Goal: Navigation & Orientation: Find specific page/section

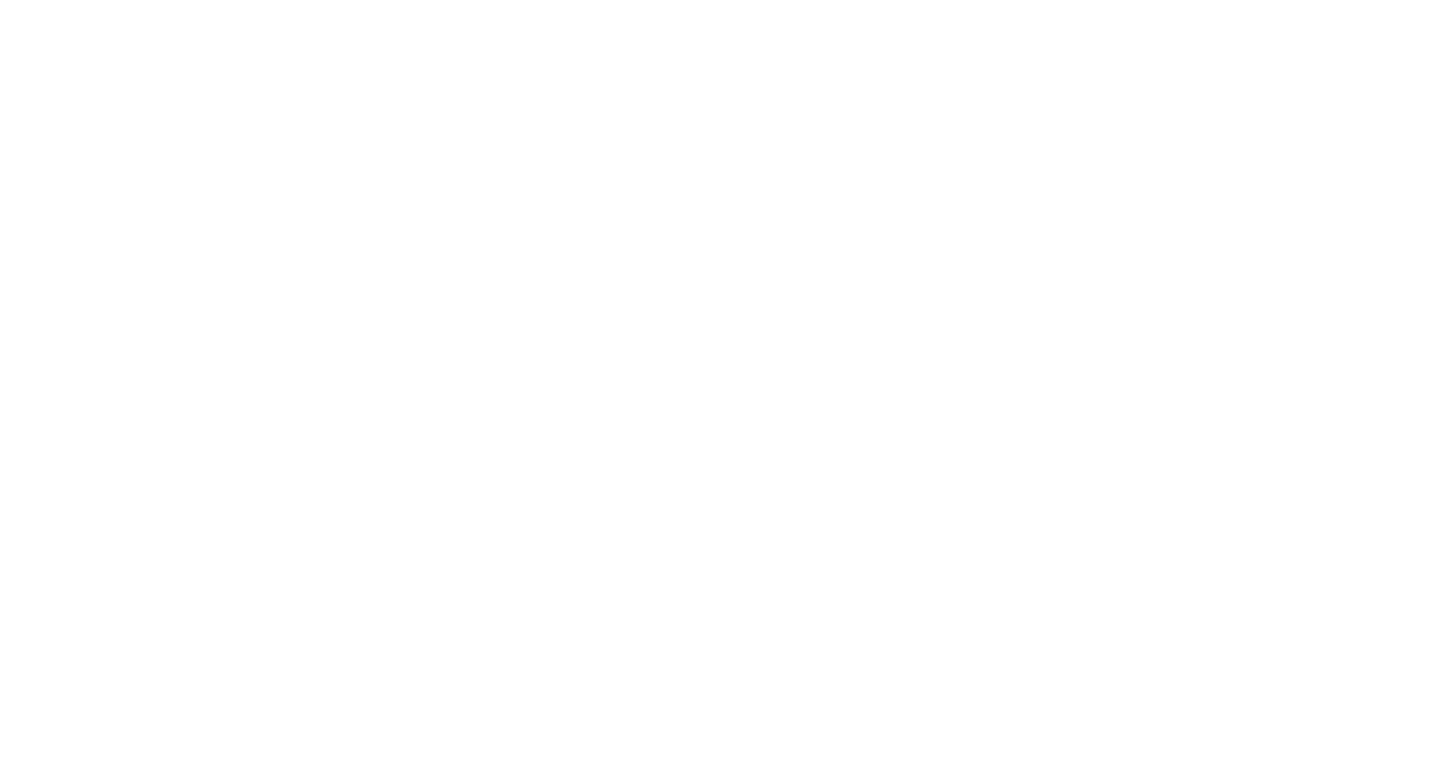
select select "*"
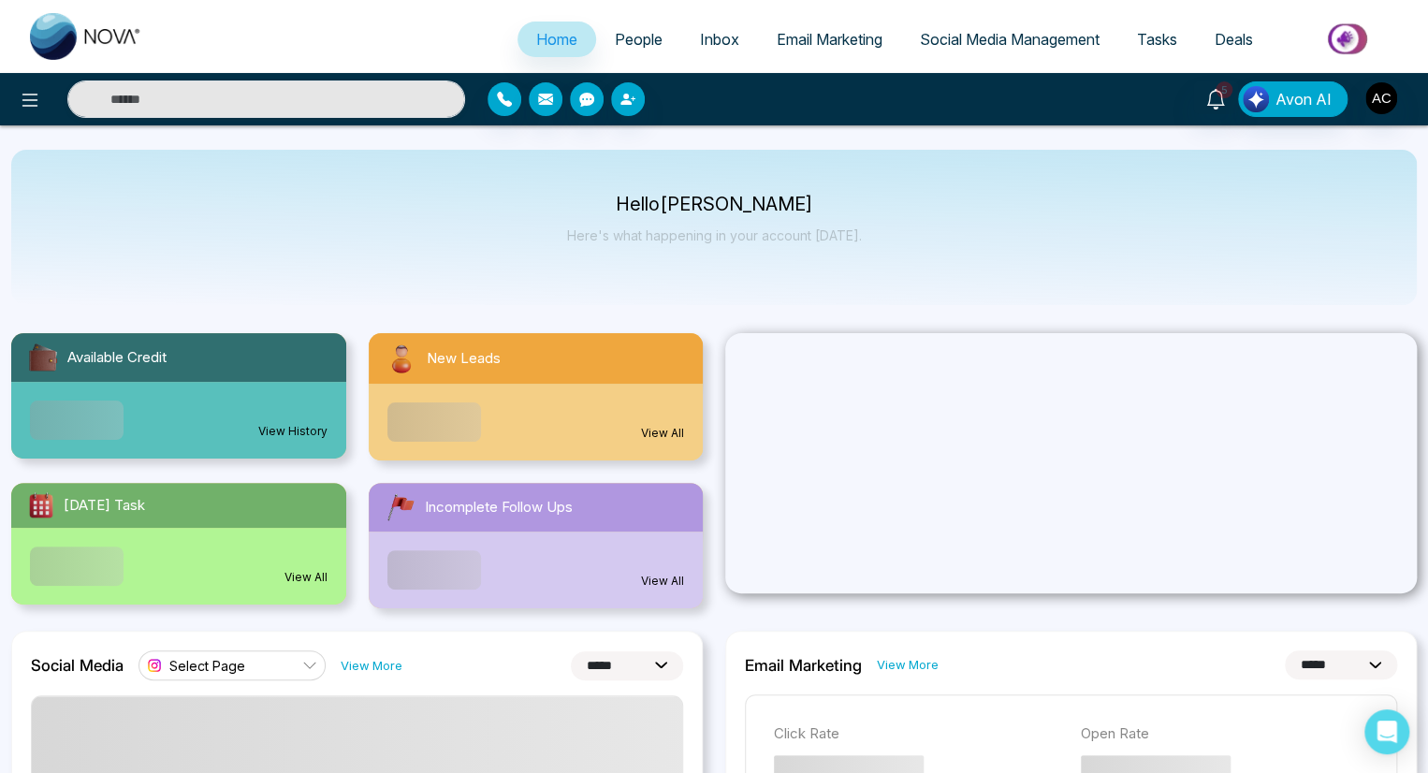
click at [231, 657] on span "Select Page" at bounding box center [207, 666] width 76 height 18
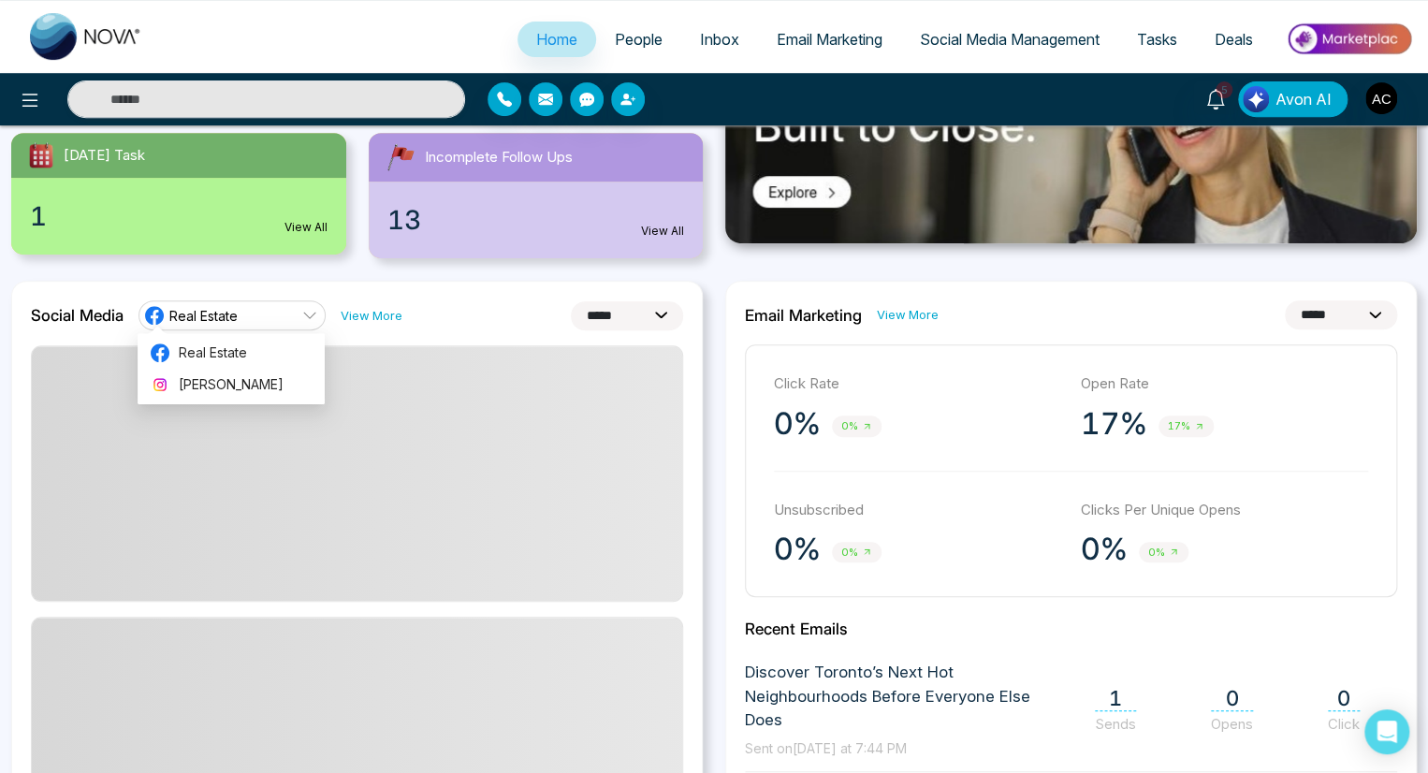
scroll to position [421, 0]
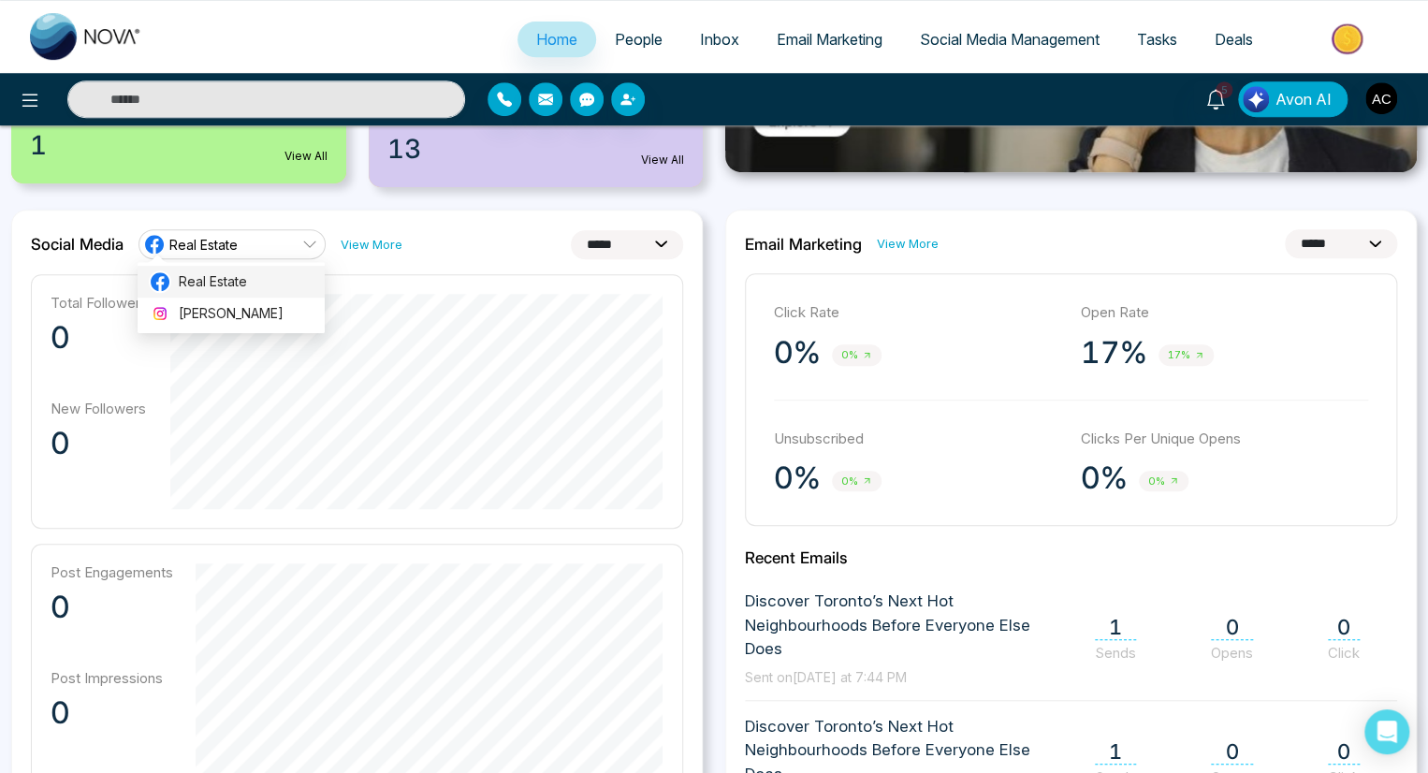
click at [231, 281] on span "Real Estate" at bounding box center [246, 281] width 135 height 21
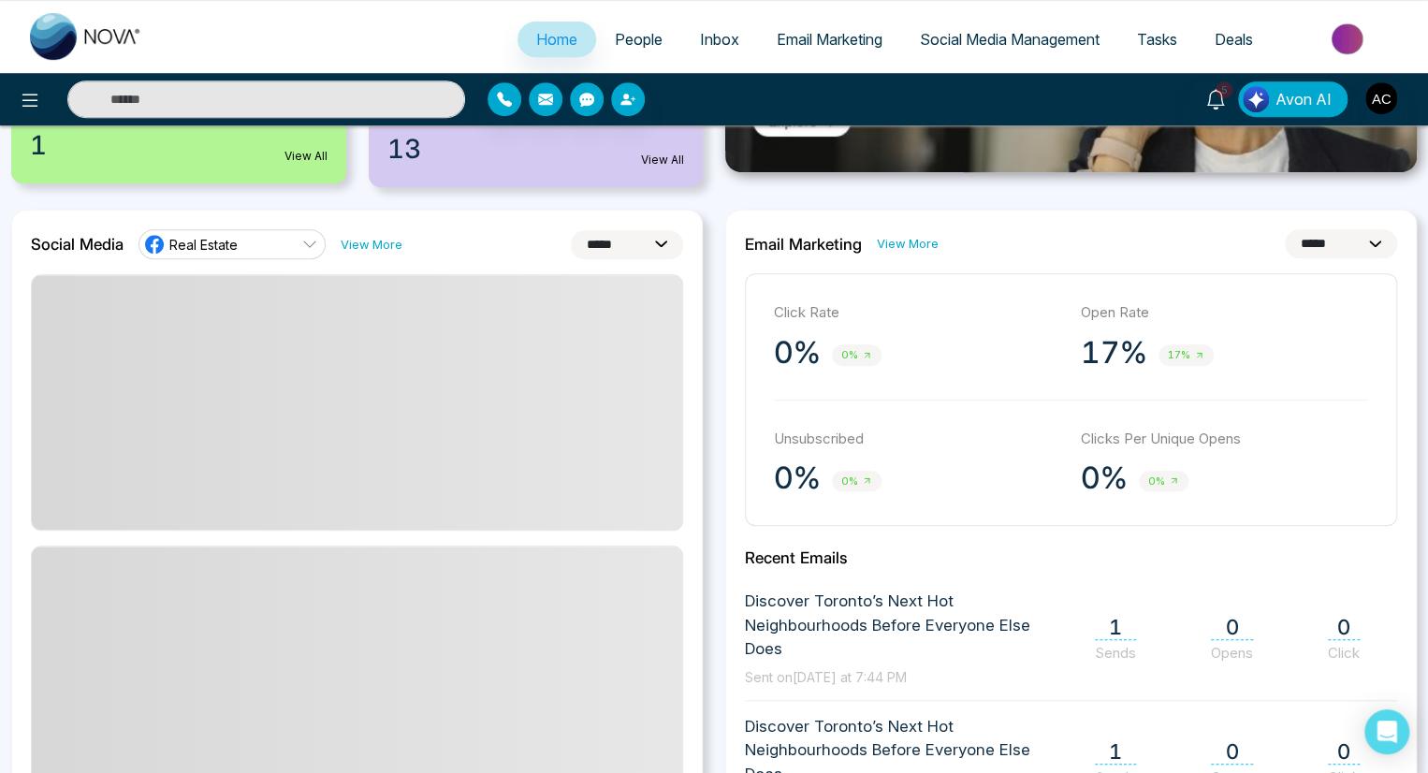
scroll to position [434, 0]
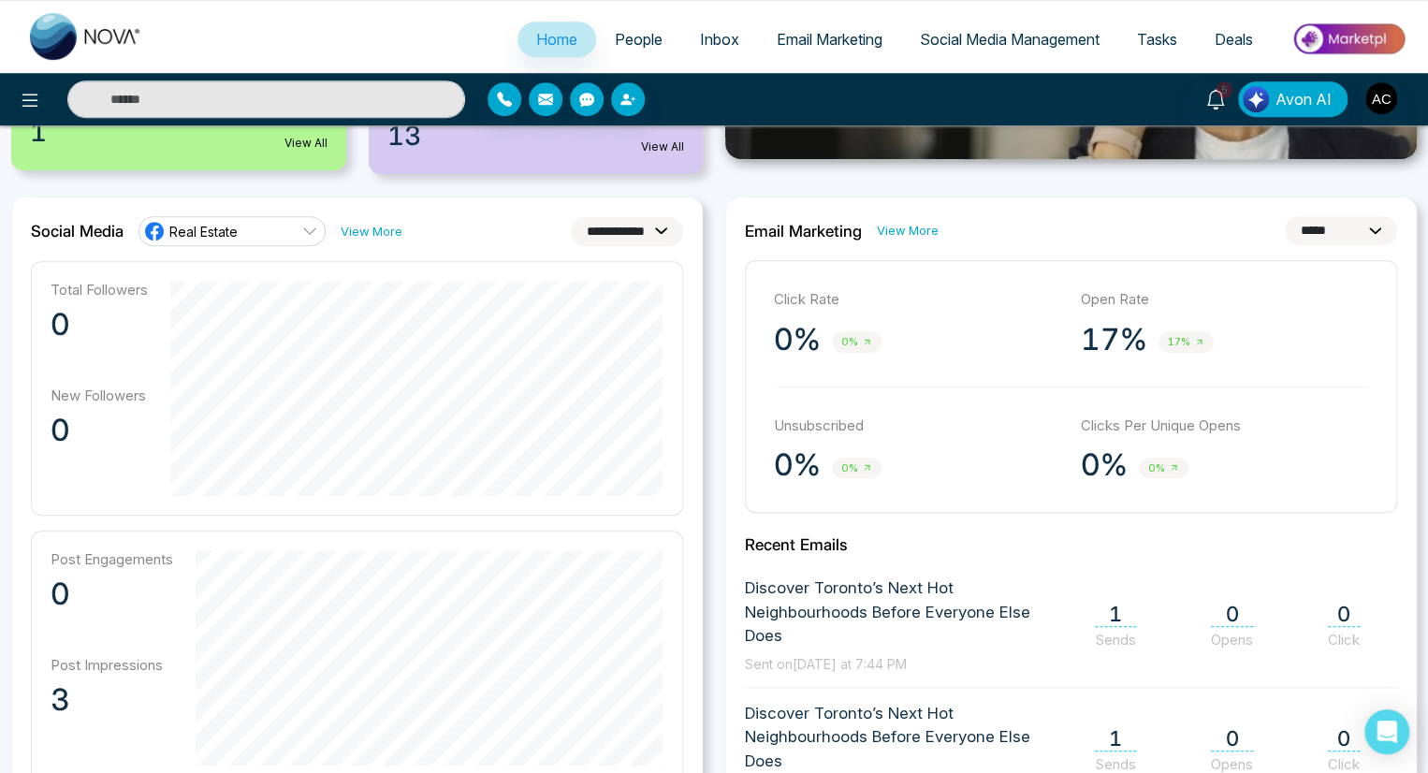
click at [231, 230] on span "Real Estate" at bounding box center [203, 232] width 68 height 18
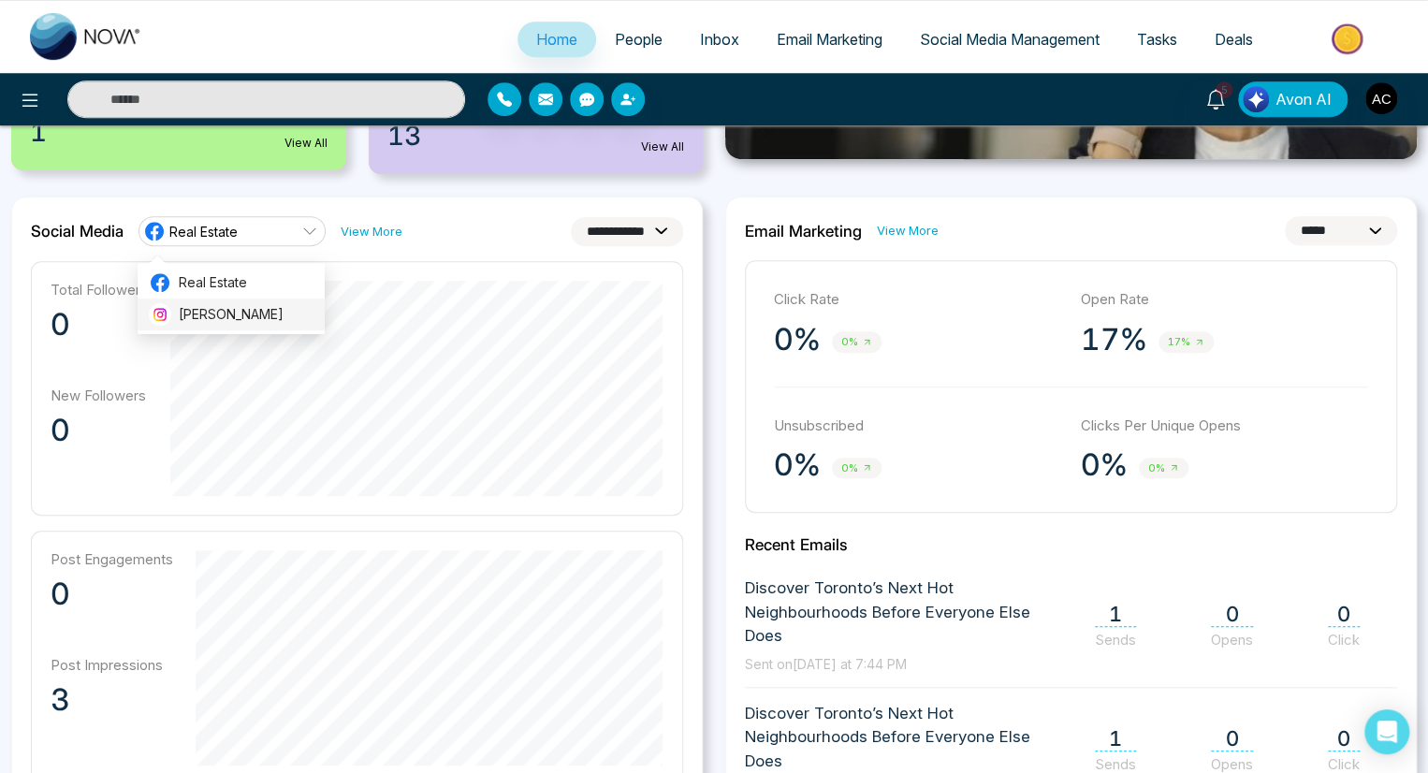
click at [231, 315] on span "[PERSON_NAME]" at bounding box center [246, 314] width 135 height 21
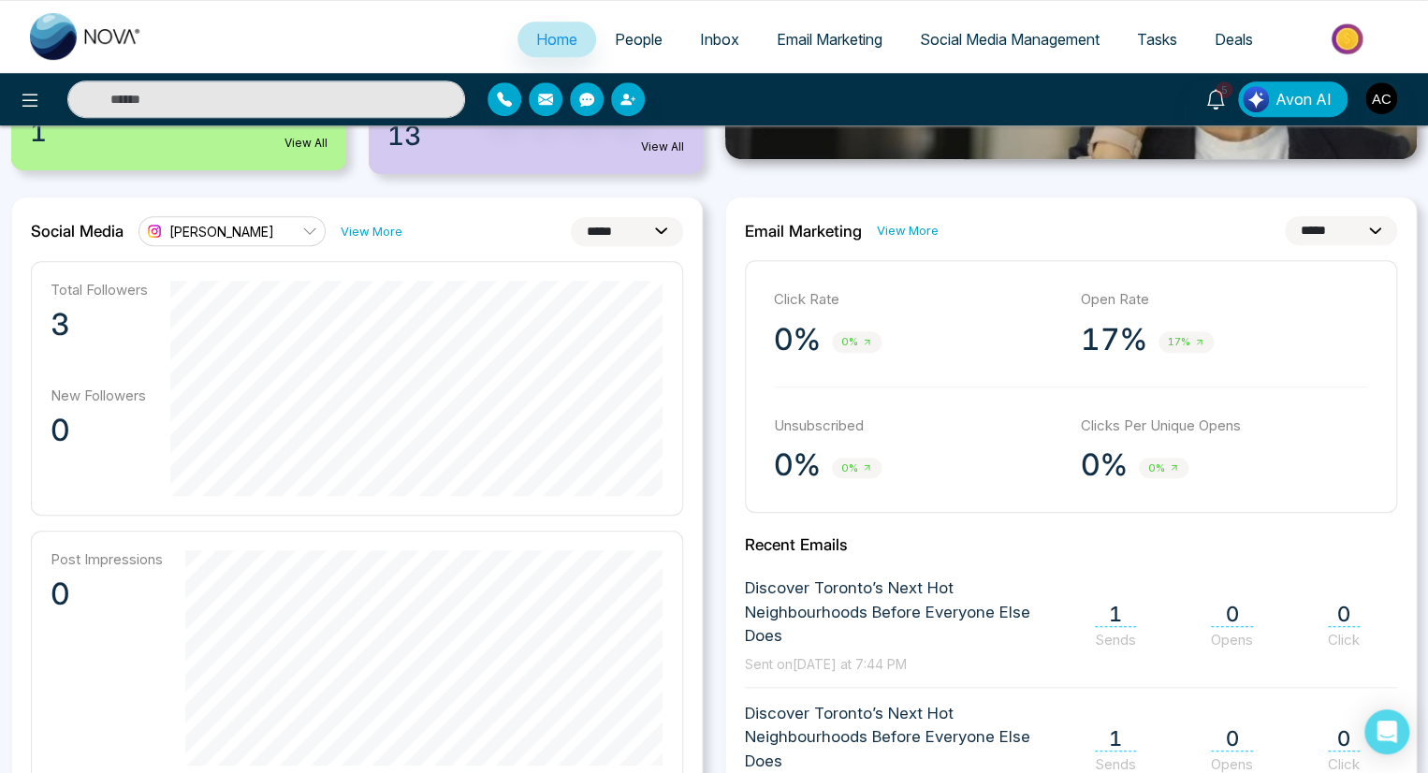
select select "**"
click at [370, 230] on link "View More" at bounding box center [372, 232] width 62 height 18
